Goal: Find specific page/section: Find specific page/section

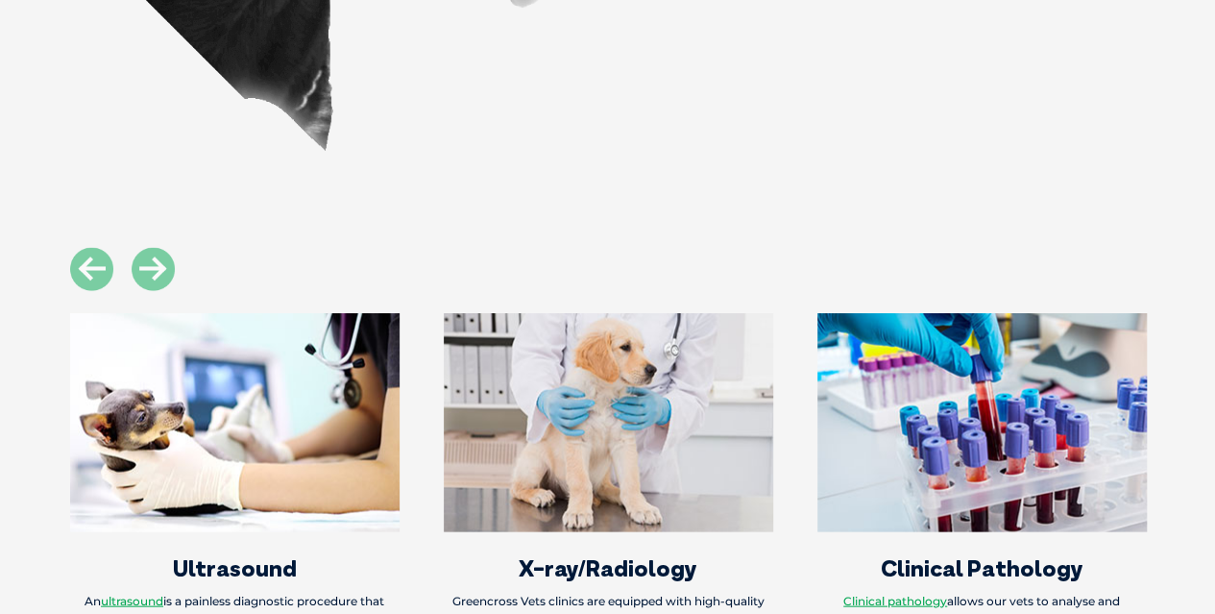
scroll to position [1340, 0]
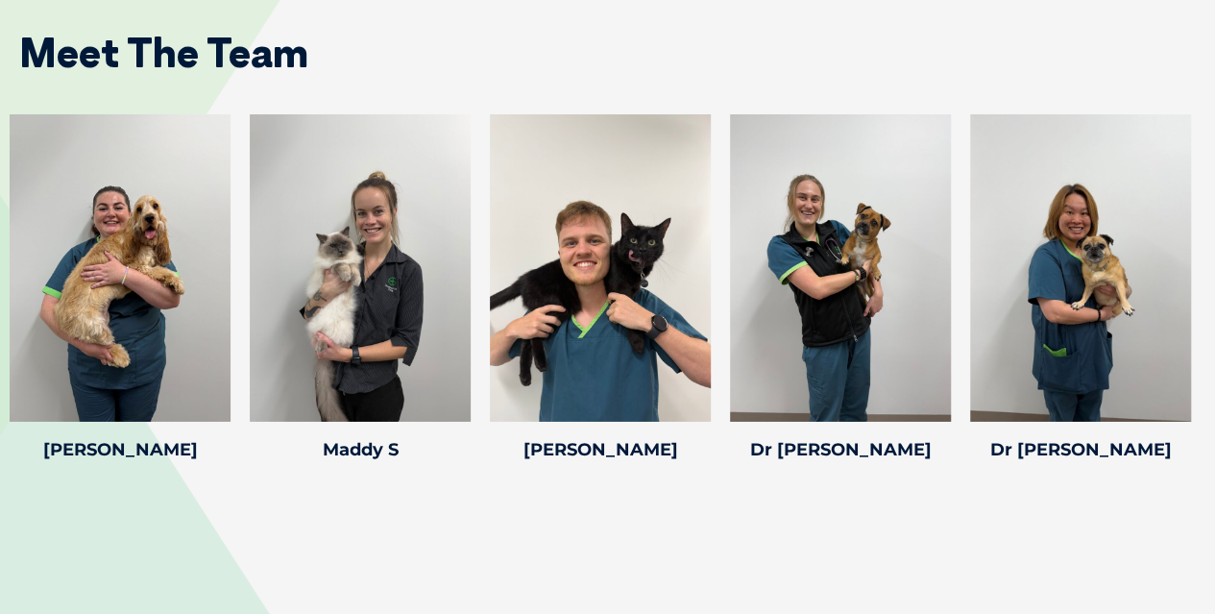
scroll to position [2978, 0]
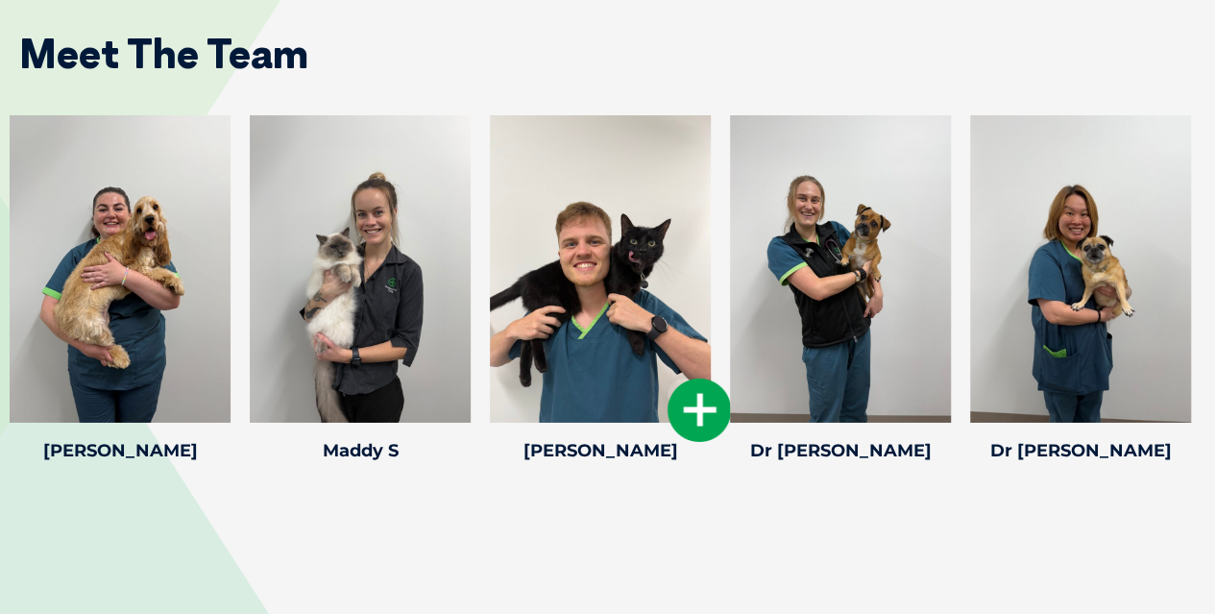
click at [699, 378] on icon at bounding box center [698, 409] width 63 height 63
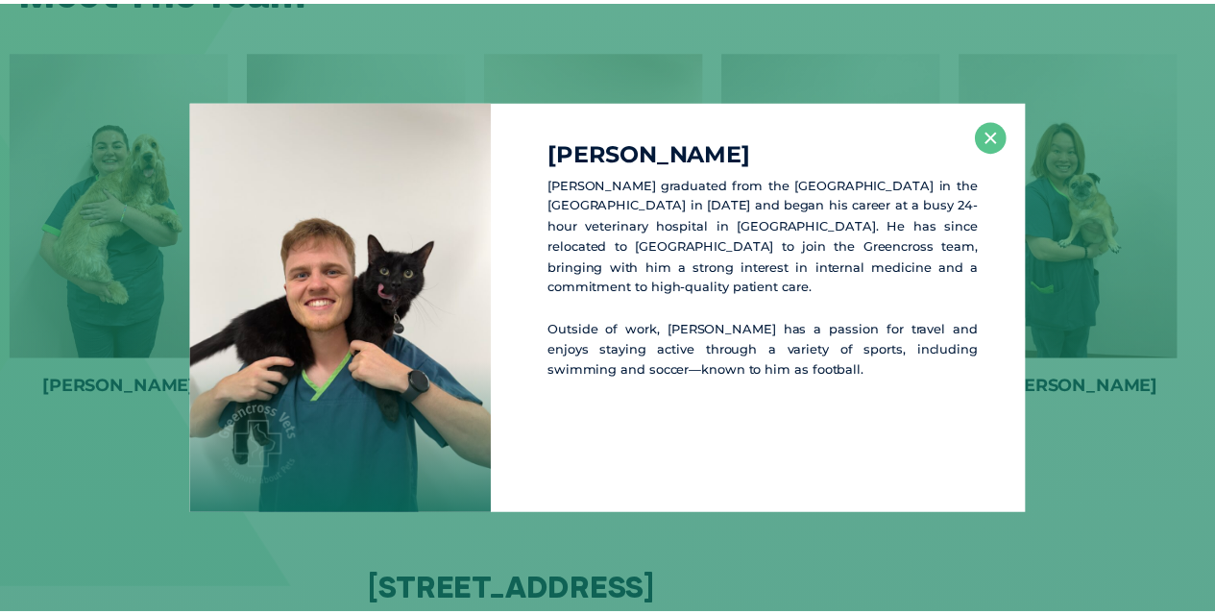
scroll to position [3043, 0]
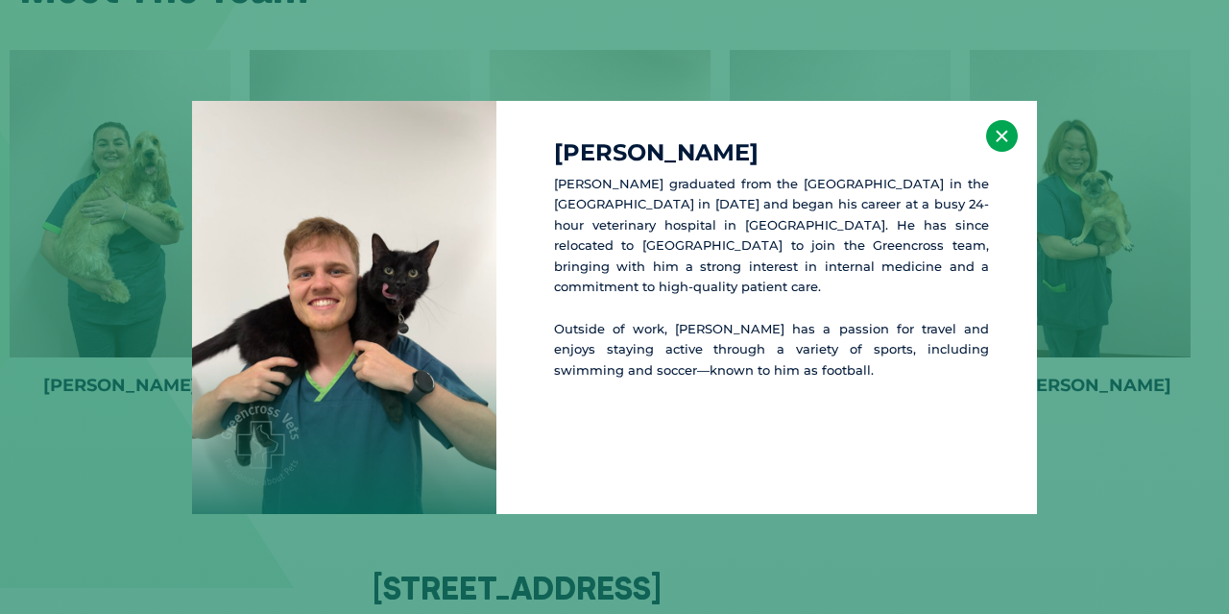
click at [992, 132] on button "×" at bounding box center [1002, 136] width 32 height 32
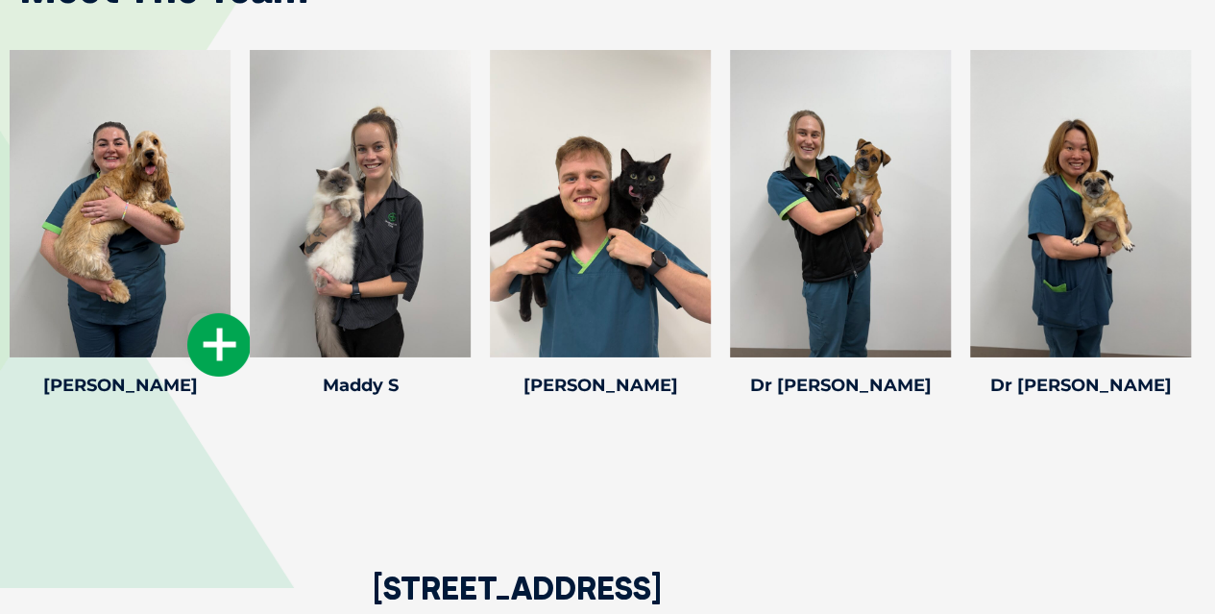
click at [128, 162] on div at bounding box center [120, 203] width 221 height 307
click at [209, 313] on icon at bounding box center [218, 344] width 63 height 63
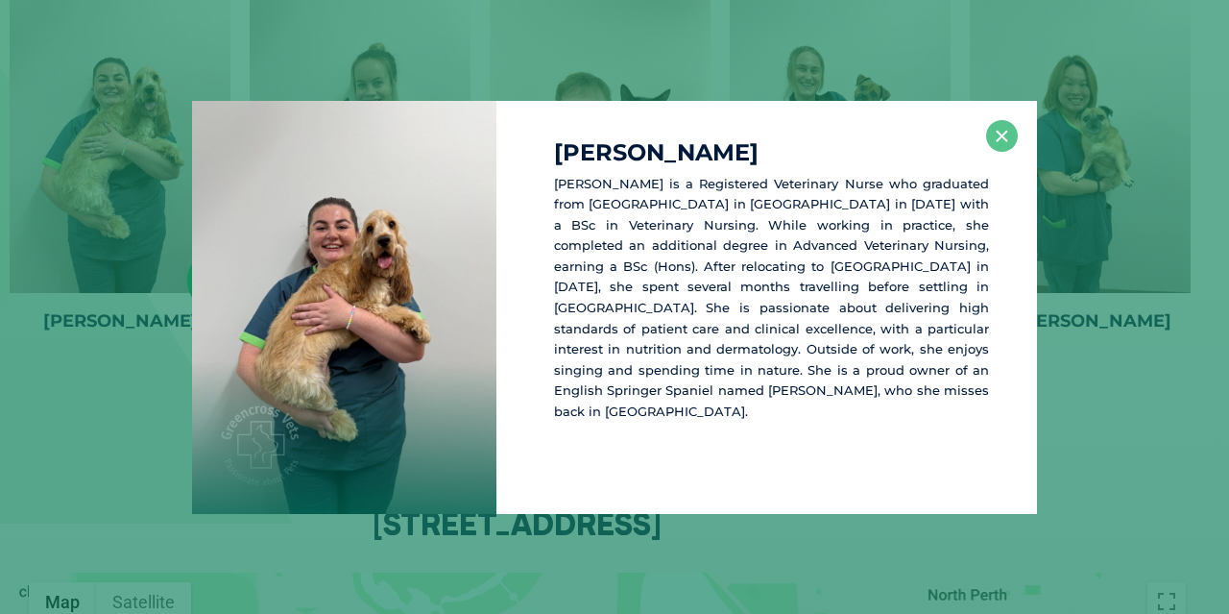
scroll to position [3109, 0]
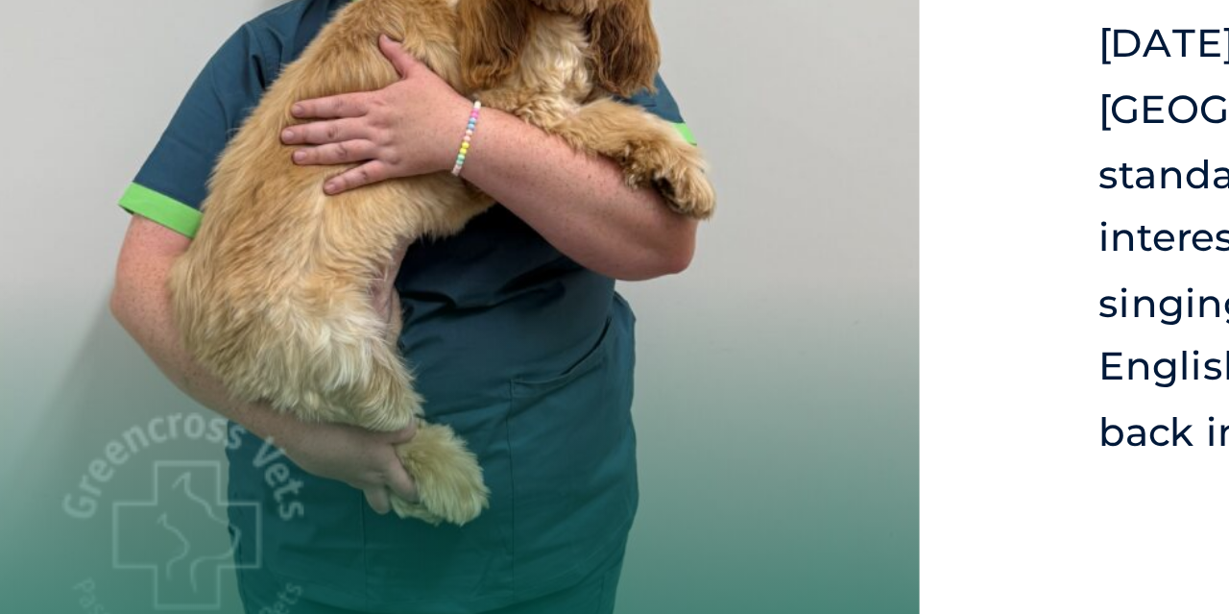
drag, startPoint x: 348, startPoint y: 381, endPoint x: 339, endPoint y: 435, distance: 54.5
click at [339, 435] on div at bounding box center [344, 307] width 304 height 413
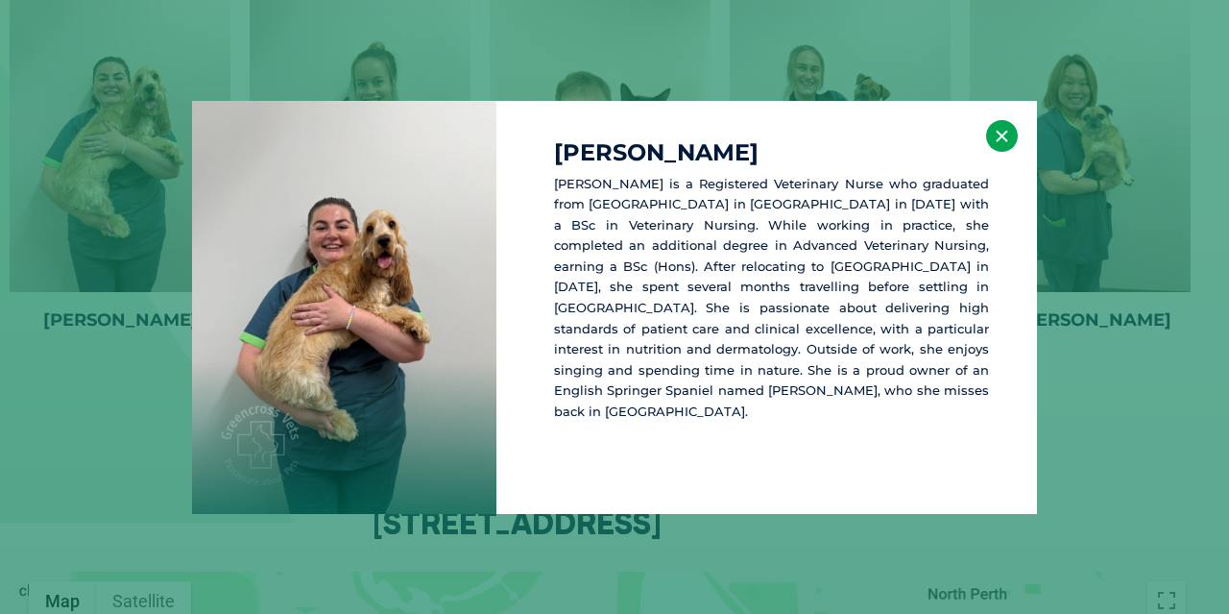
click at [1000, 138] on button "×" at bounding box center [1002, 136] width 32 height 32
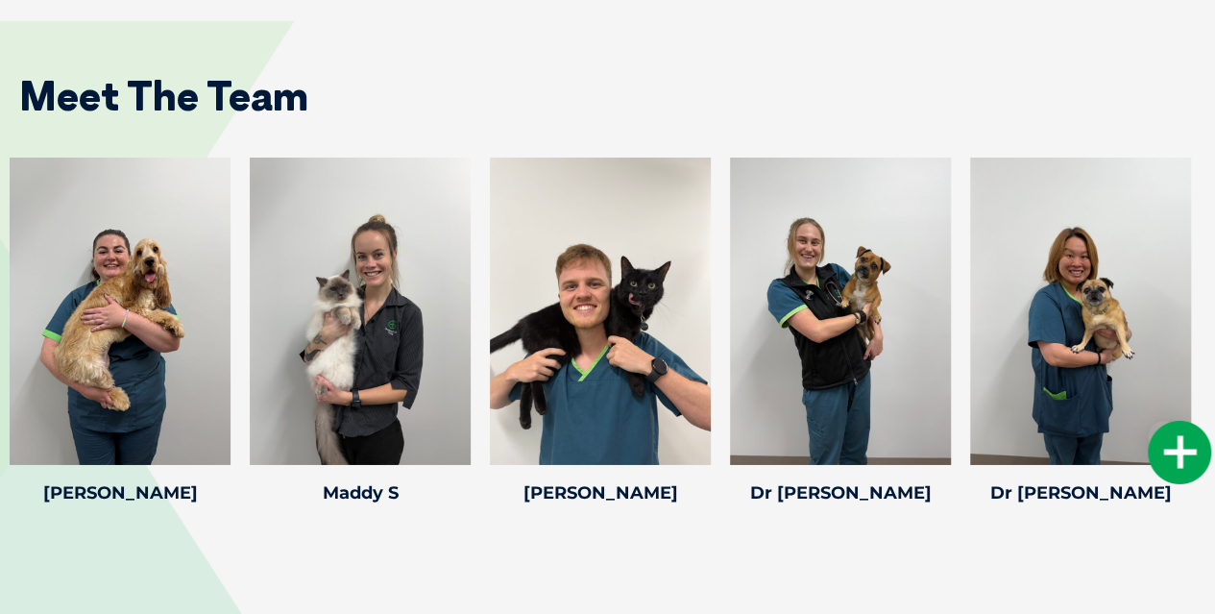
scroll to position [2944, 0]
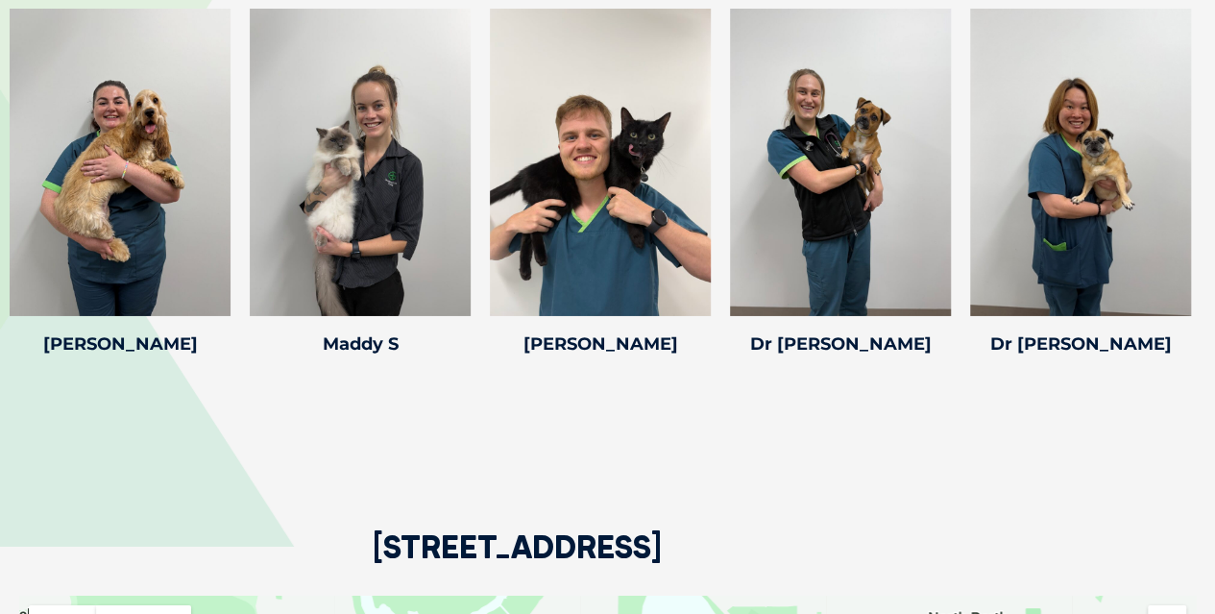
scroll to position [2821, 0]
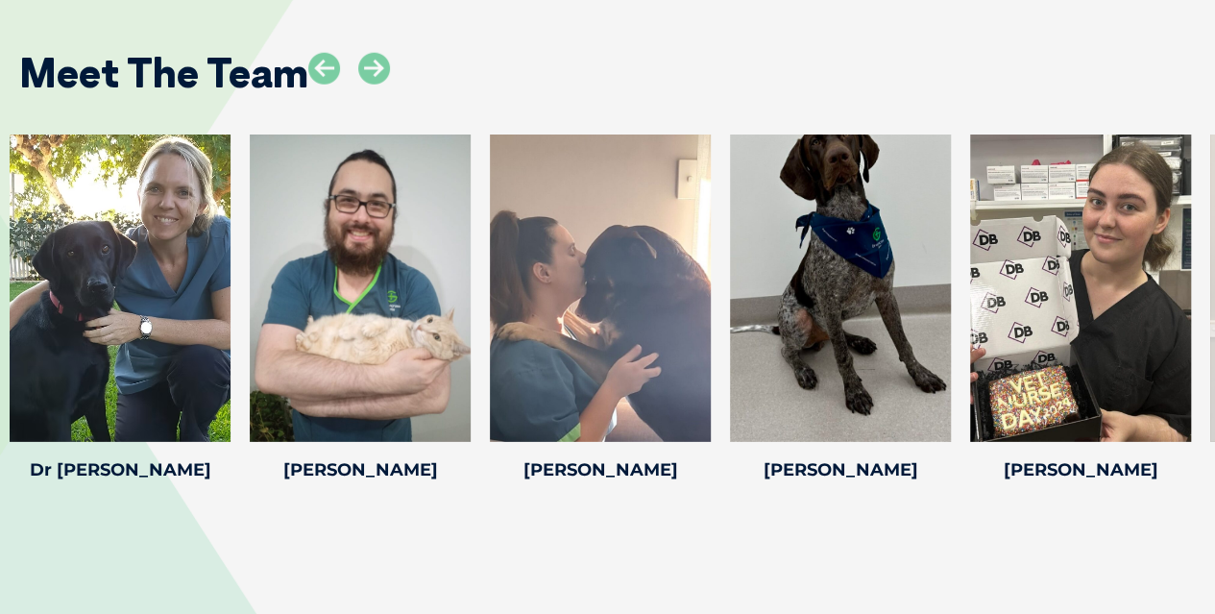
scroll to position [2685, 0]
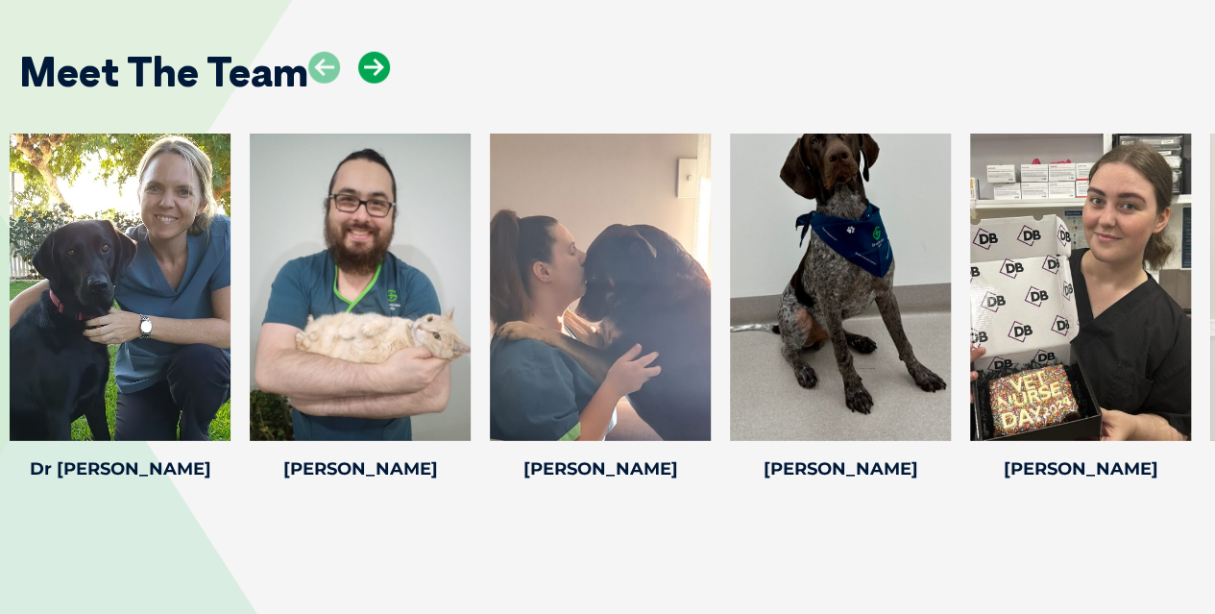
click at [377, 52] on icon at bounding box center [374, 68] width 32 height 32
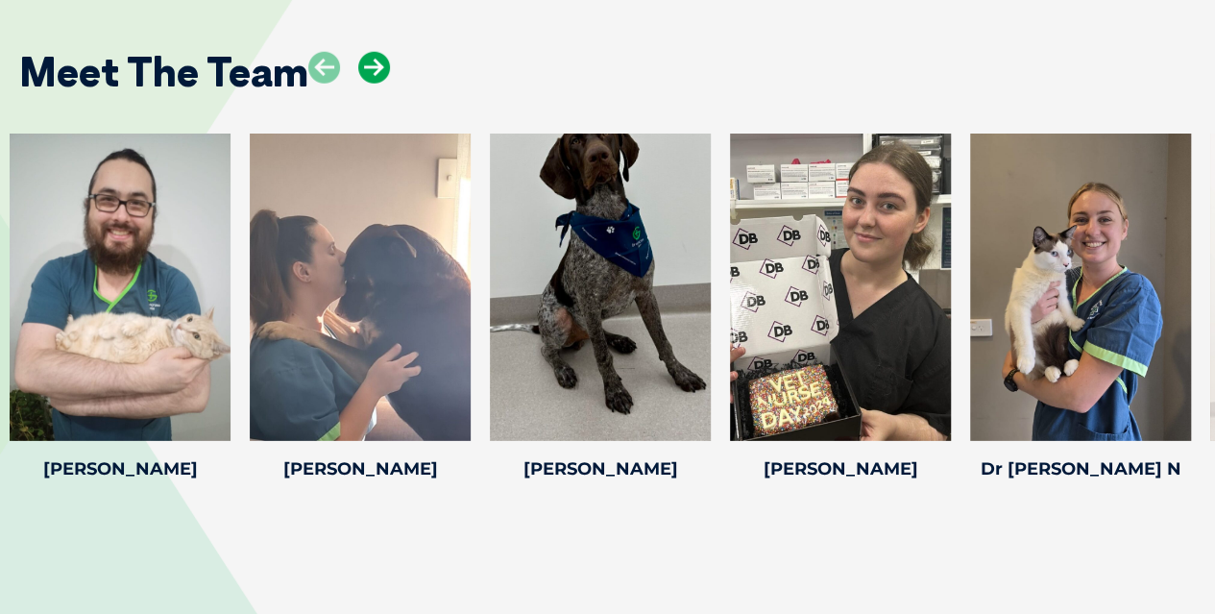
click at [377, 52] on icon at bounding box center [374, 68] width 32 height 32
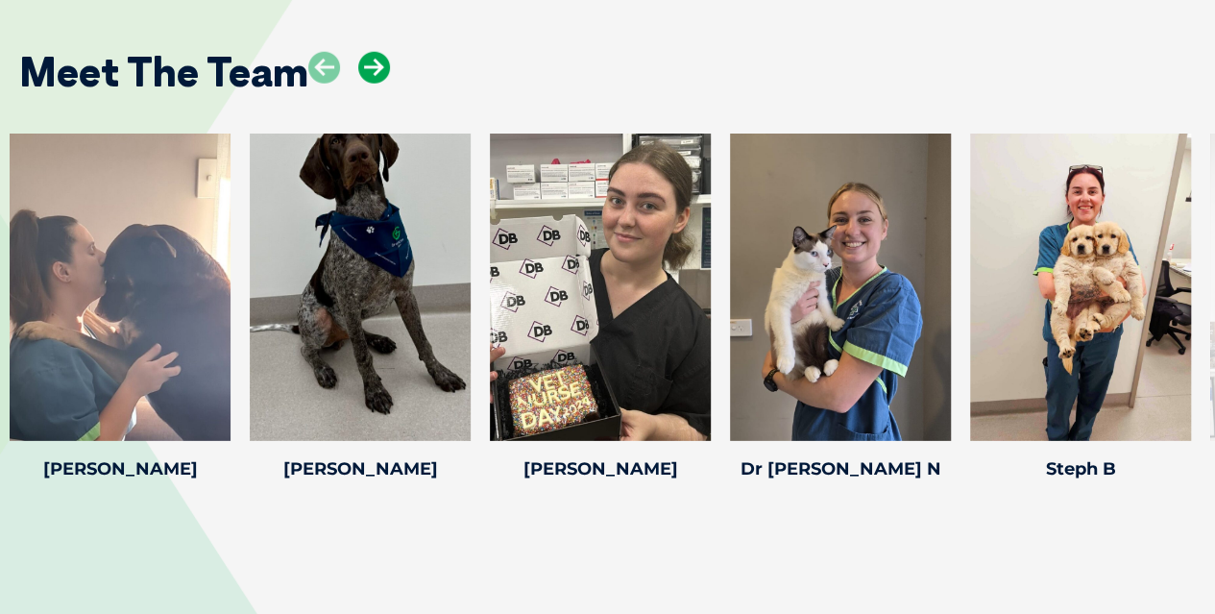
click at [377, 52] on icon at bounding box center [374, 68] width 32 height 32
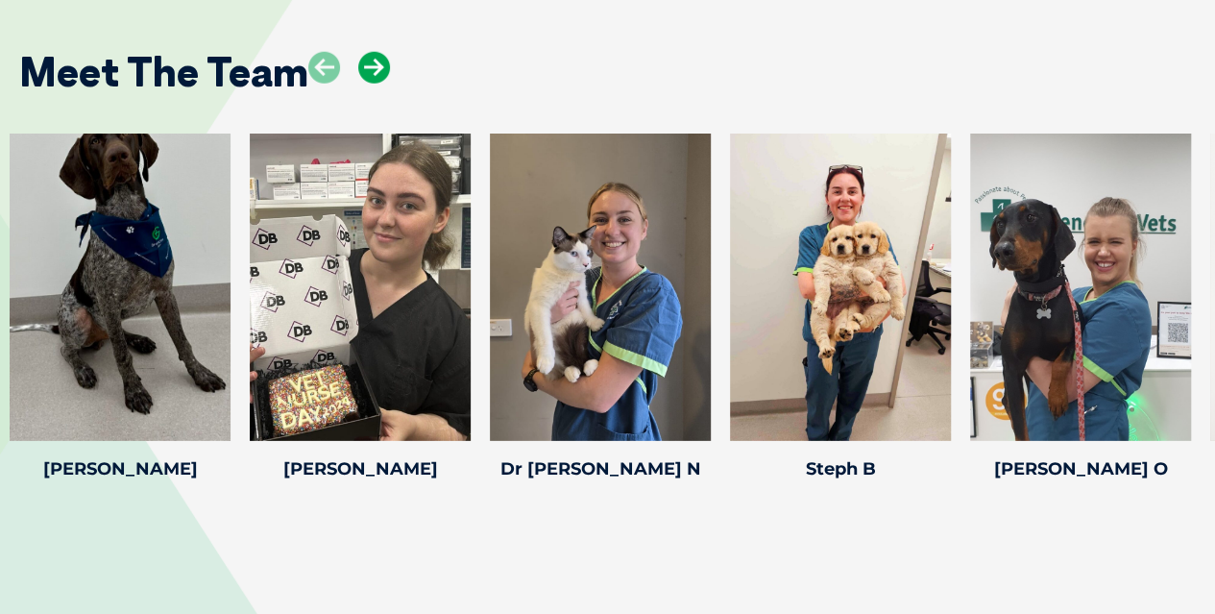
click at [377, 52] on icon at bounding box center [374, 68] width 32 height 32
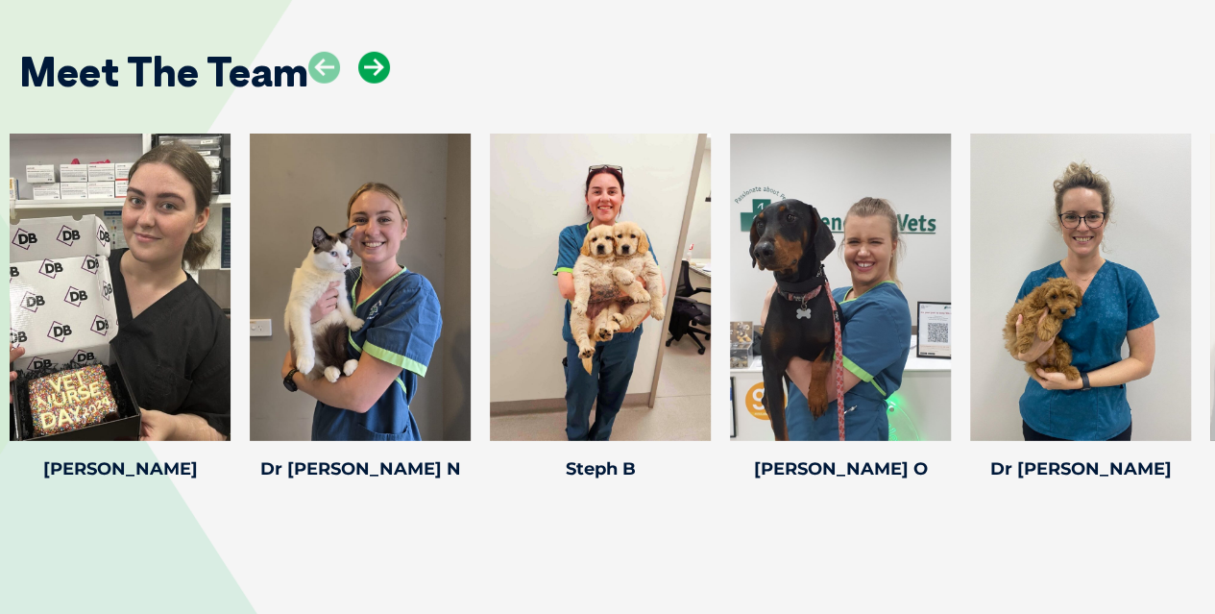
click at [377, 52] on icon at bounding box center [374, 68] width 32 height 32
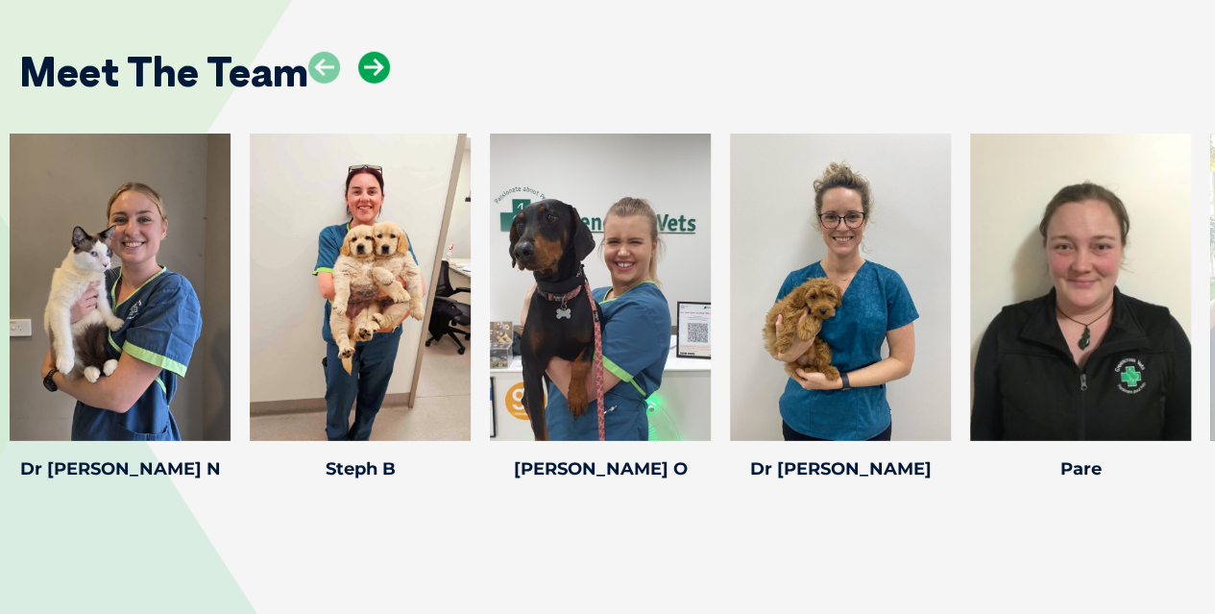
click at [377, 52] on icon at bounding box center [374, 68] width 32 height 32
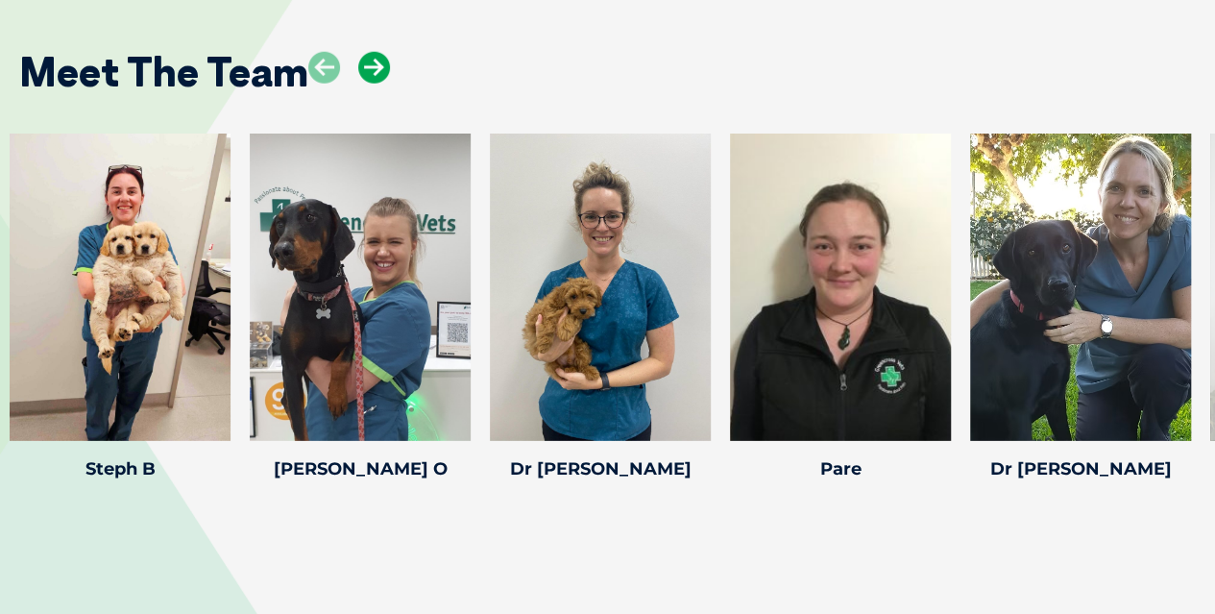
click at [377, 52] on icon at bounding box center [374, 68] width 32 height 32
